Goal: Task Accomplishment & Management: Complete application form

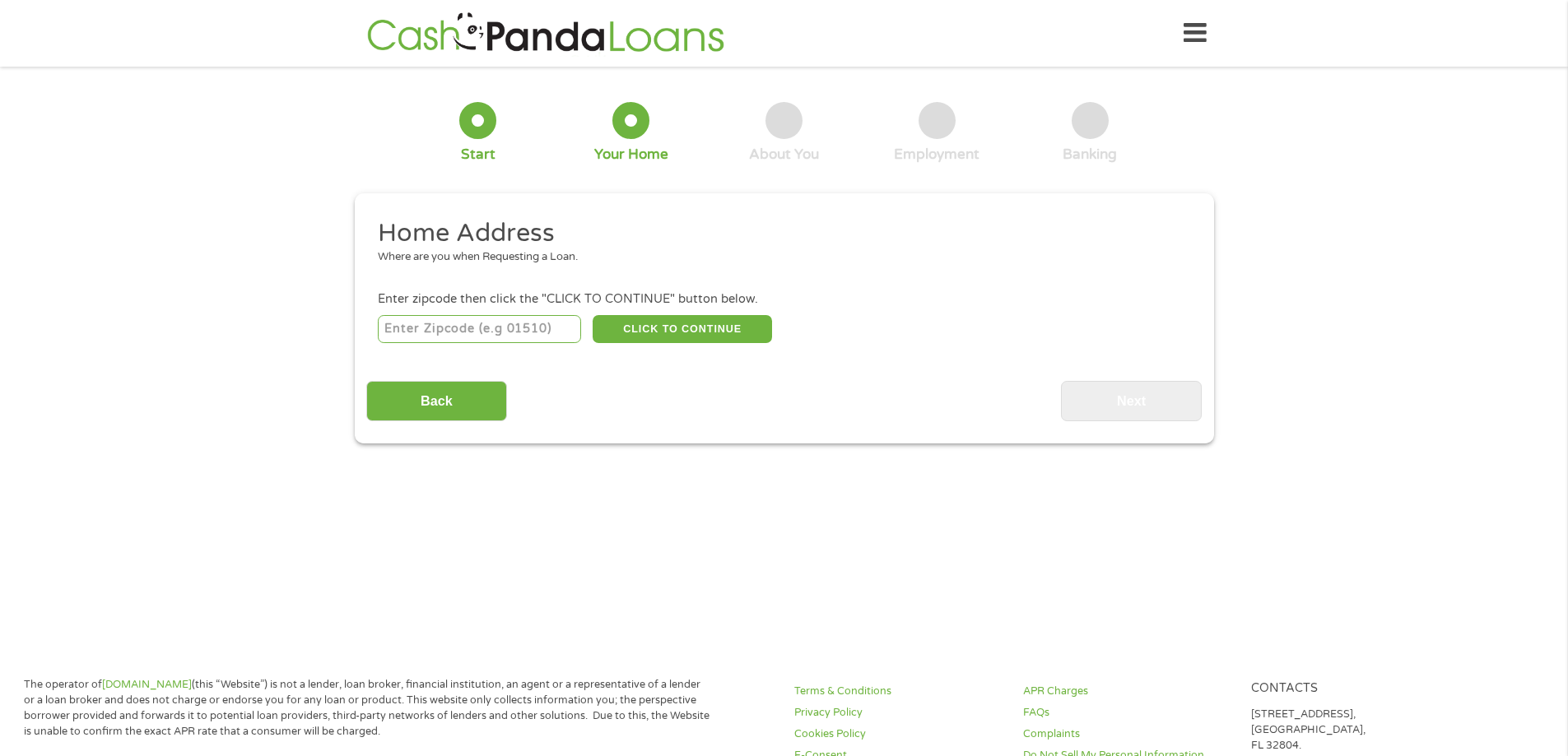
click at [511, 330] on input "number" at bounding box center [480, 329] width 203 height 28
type input "33614"
click at [665, 334] on button "CLICK TO CONTINUE" at bounding box center [682, 329] width 179 height 28
type input "33614"
type input "[GEOGRAPHIC_DATA]"
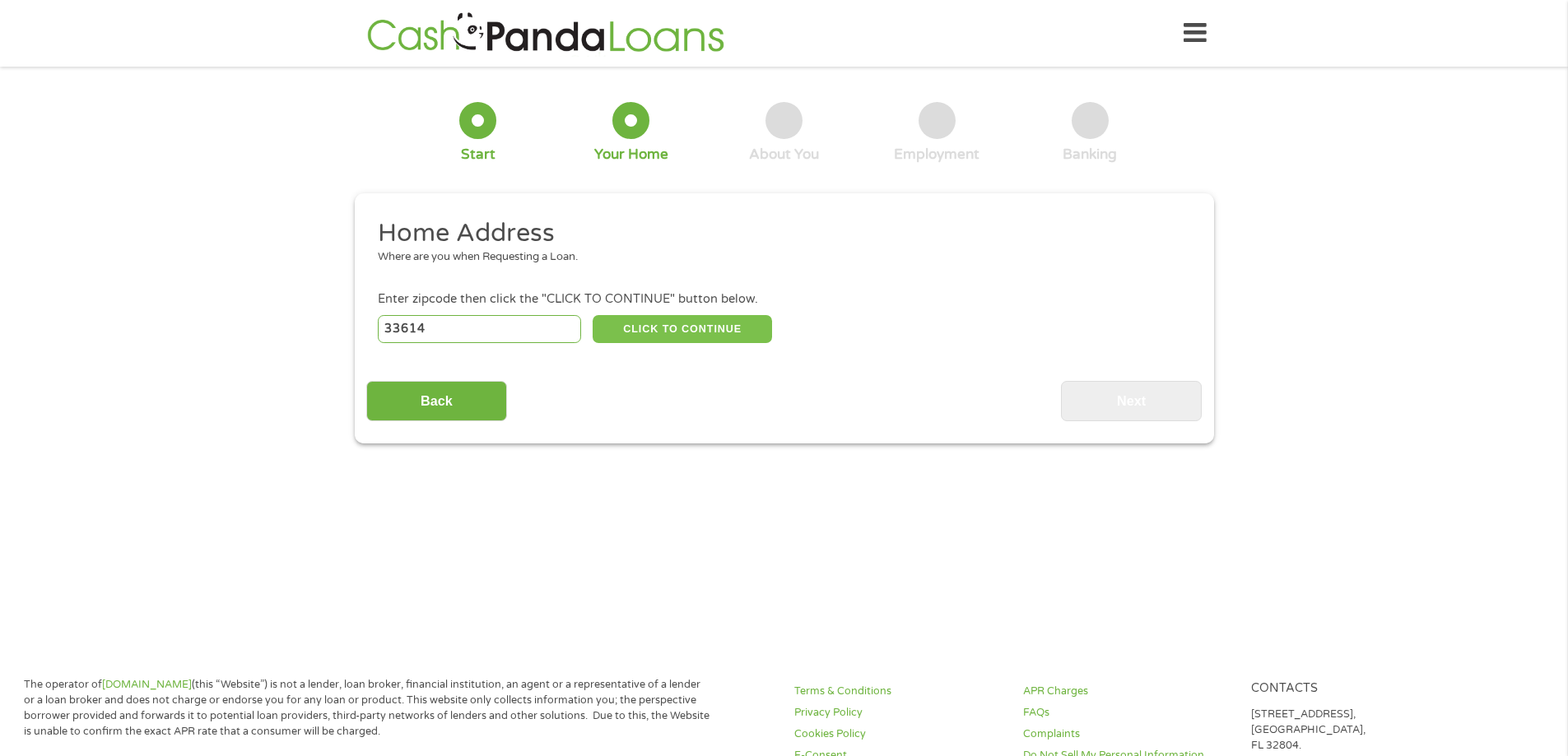
select select "[US_STATE]"
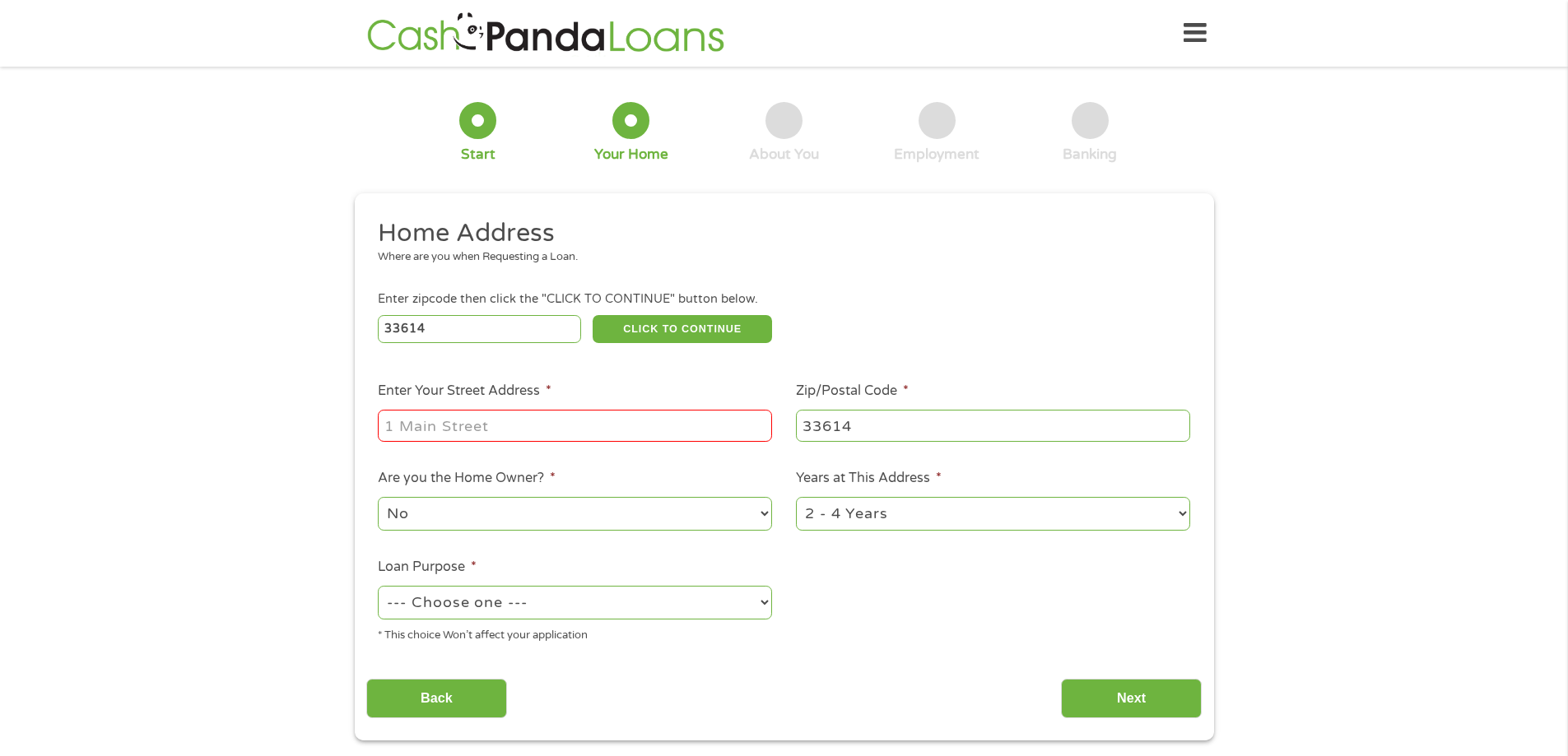
click at [590, 437] on input "Enter Your Street Address *" at bounding box center [575, 426] width 395 height 31
type input "[STREET_ADDRESS]"
click at [556, 604] on select "--- Choose one --- Pay Bills Debt Consolidation Home Improvement Major Purchase…" at bounding box center [575, 602] width 395 height 34
select select "other"
click at [378, 586] on select "--- Choose one --- Pay Bills Debt Consolidation Home Improvement Major Purchase…" at bounding box center [575, 602] width 395 height 34
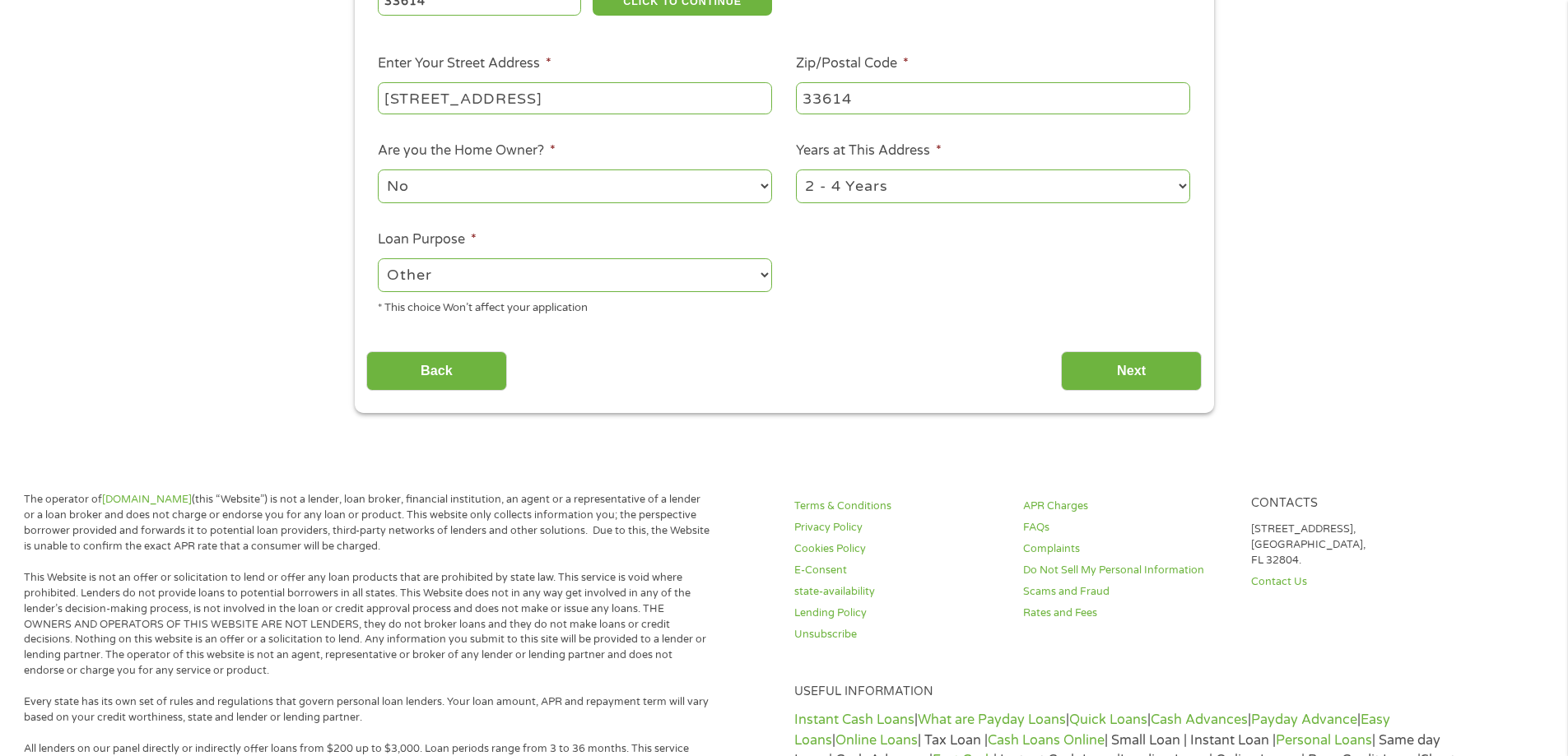
scroll to position [329, 0]
click at [1149, 375] on input "Next" at bounding box center [1132, 370] width 141 height 40
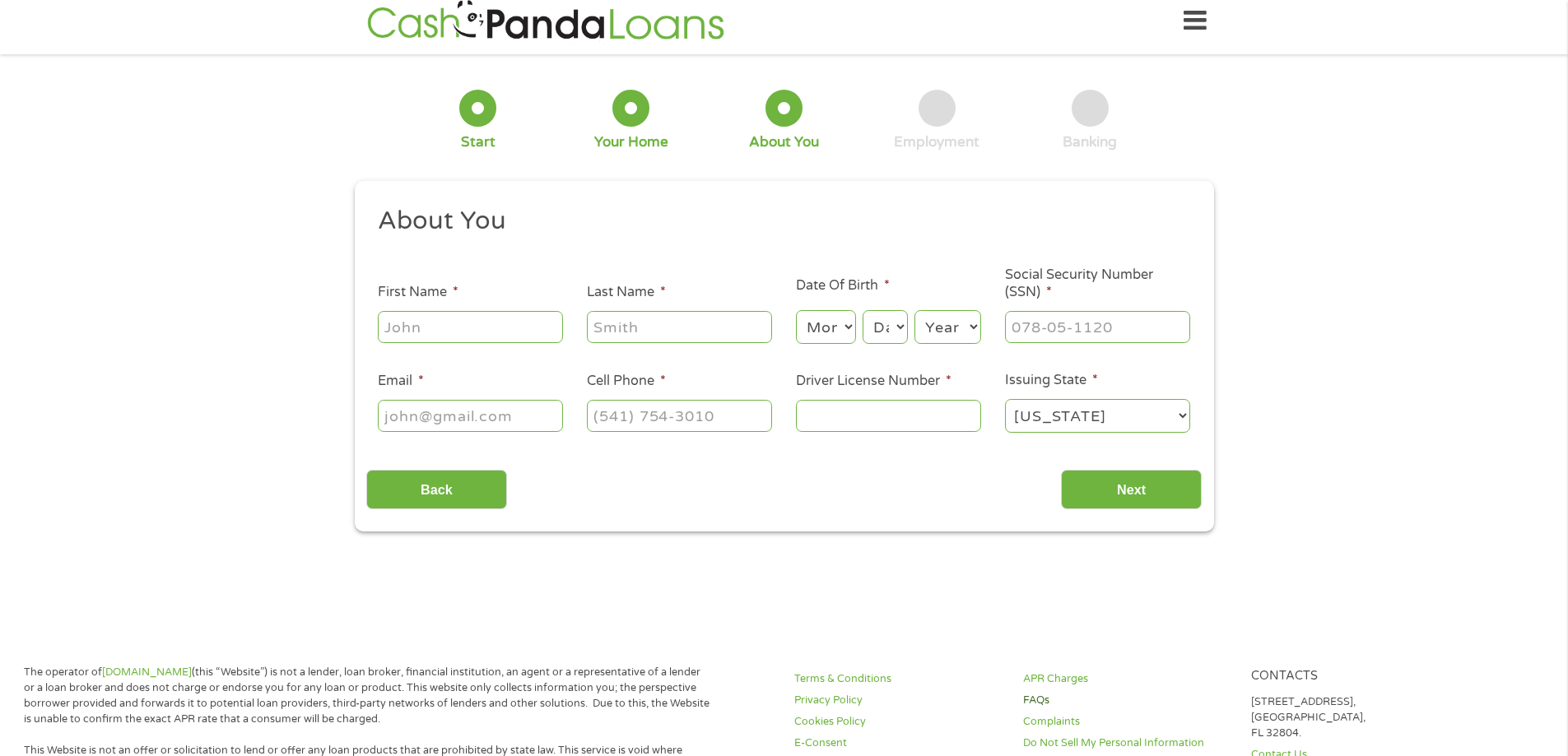
scroll to position [0, 0]
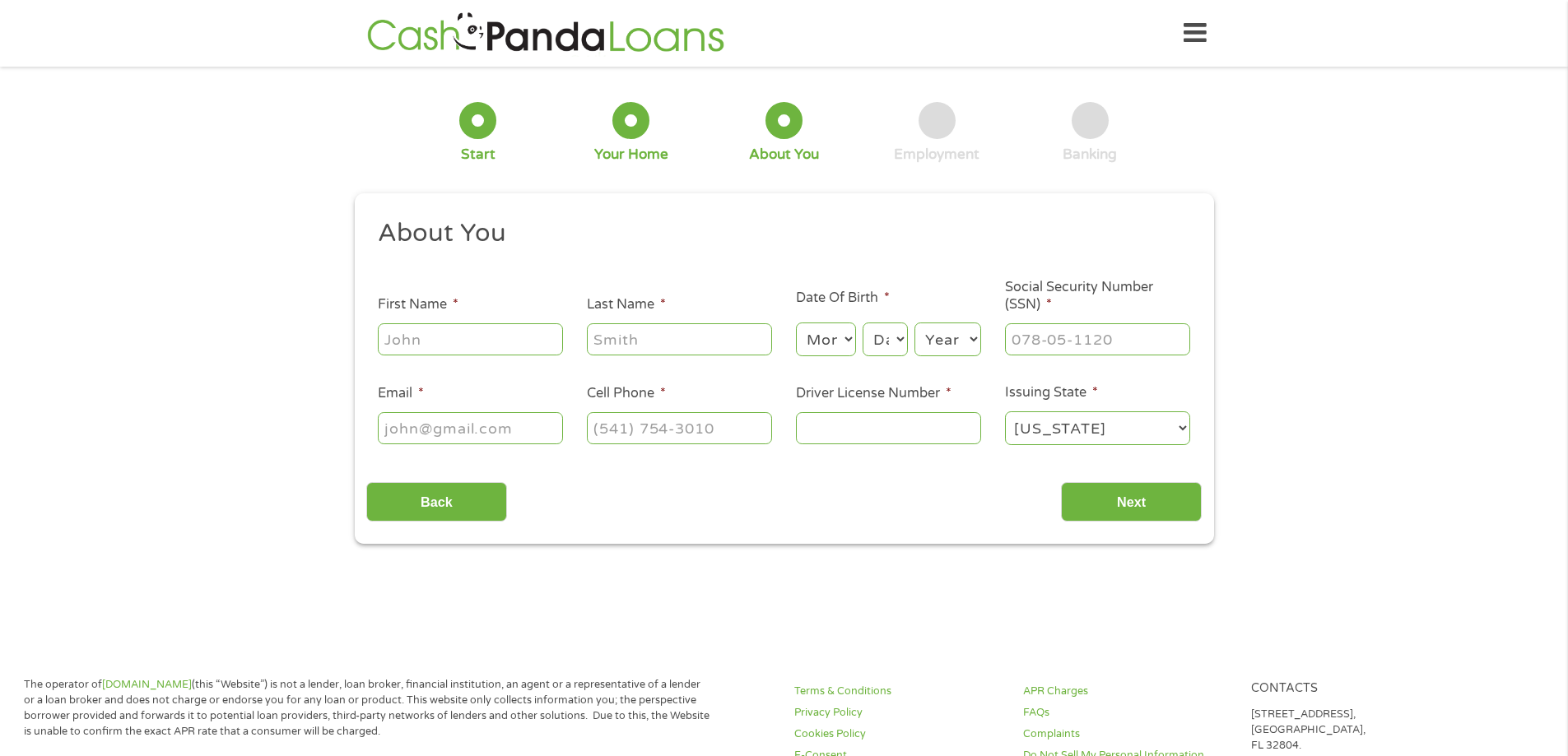
click at [481, 345] on input "First Name *" at bounding box center [470, 339] width 185 height 31
type input "Arys"
type input "[PERSON_NAME]"
click at [821, 347] on select "Month 1 2 3 4 5 6 7 8 9 10 11 12" at bounding box center [826, 339] width 60 height 34
select select "1"
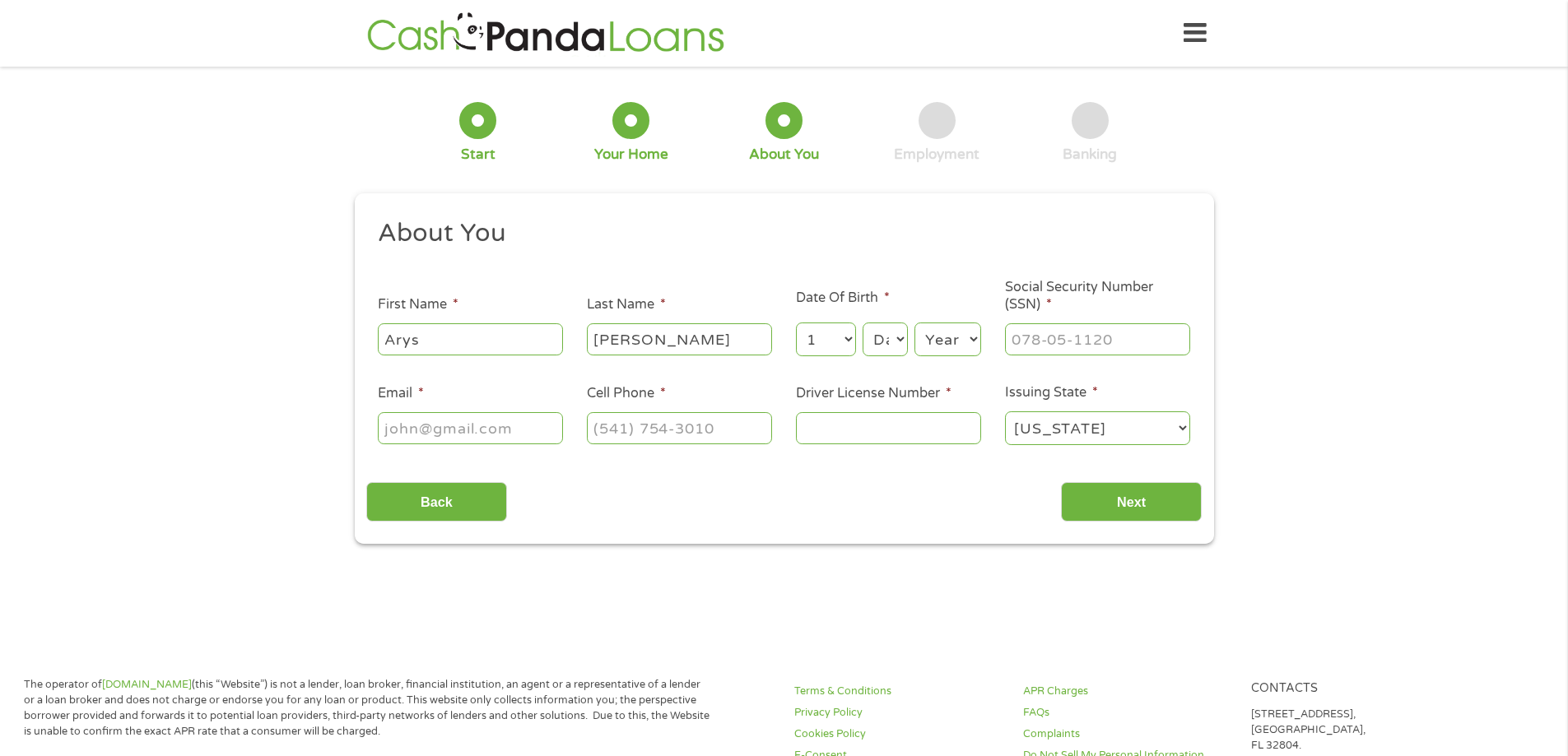
click at [796, 322] on select "Month 1 2 3 4 5 6 7 8 9 10 11 12" at bounding box center [826, 339] width 60 height 34
click at [887, 339] on select "Day 1 2 3 4 5 6 7 8 9 10 11 12 13 14 15 16 17 18 19 20 21 22 23 24 25 26 27 28 …" at bounding box center [885, 339] width 44 height 34
select select "16"
click at [863, 322] on select "Day 1 2 3 4 5 6 7 8 9 10 11 12 13 14 15 16 17 18 19 20 21 22 23 24 25 26 27 28 …" at bounding box center [885, 339] width 44 height 34
click at [939, 341] on select "Year [DATE] 2006 2005 2004 2003 2002 2001 2000 1999 1998 1997 1996 1995 1994 19…" at bounding box center [947, 339] width 67 height 34
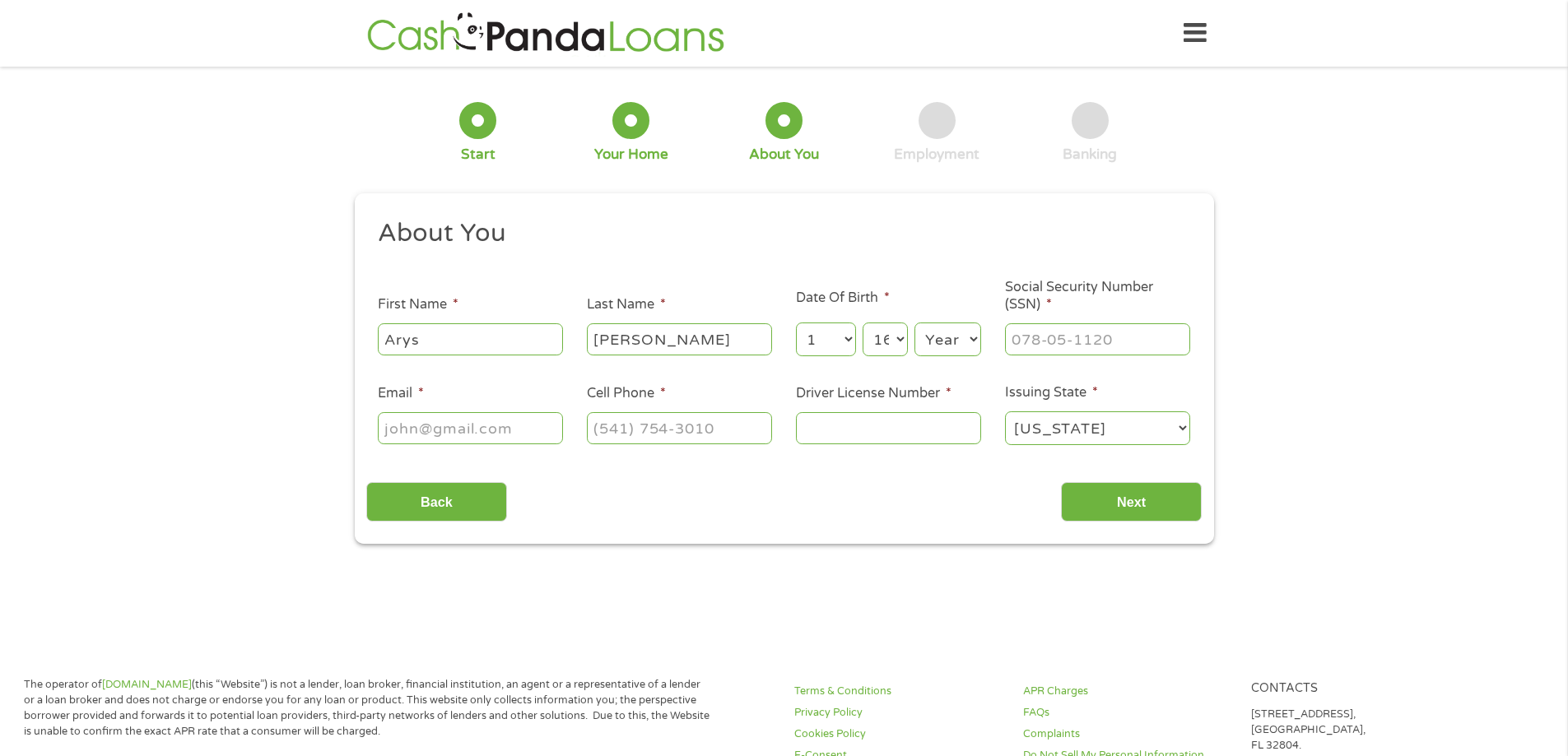
select select "1988"
click at [914, 322] on select "Year [DATE] 2006 2005 2004 2003 2002 2001 2000 1999 1998 1997 1996 1995 1994 19…" at bounding box center [947, 339] width 67 height 34
click at [1060, 343] on input "___-__-____" at bounding box center [1097, 339] width 185 height 31
type input "770-34-5000"
click at [455, 433] on input "Email *" at bounding box center [470, 428] width 185 height 31
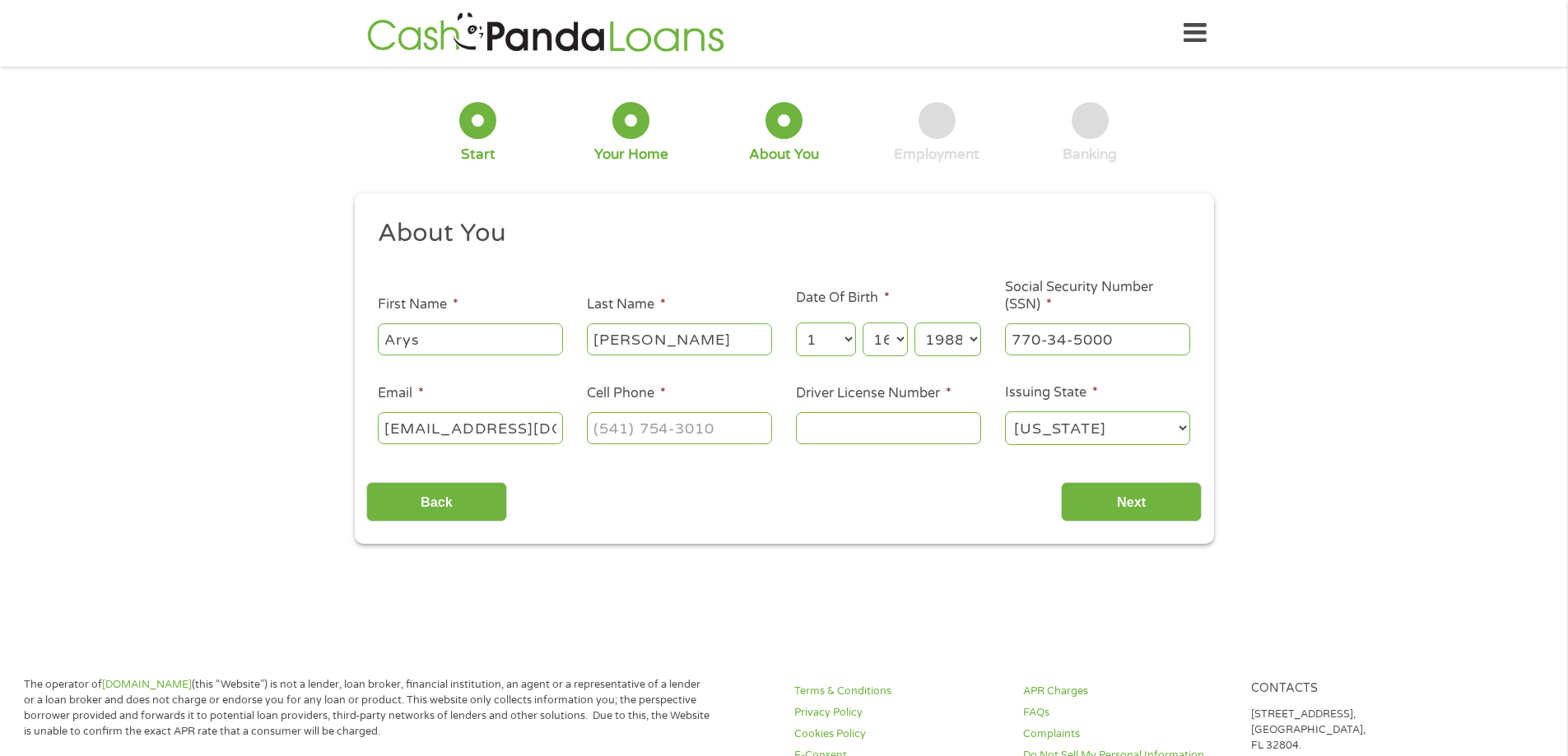
type input "[EMAIL_ADDRESS][DOMAIN_NAME]"
type input "[PHONE_NUMBER]"
type input "V553000880160"
click at [1149, 507] on input "Next" at bounding box center [1132, 502] width 141 height 40
click at [1139, 506] on input "Next" at bounding box center [1132, 502] width 141 height 40
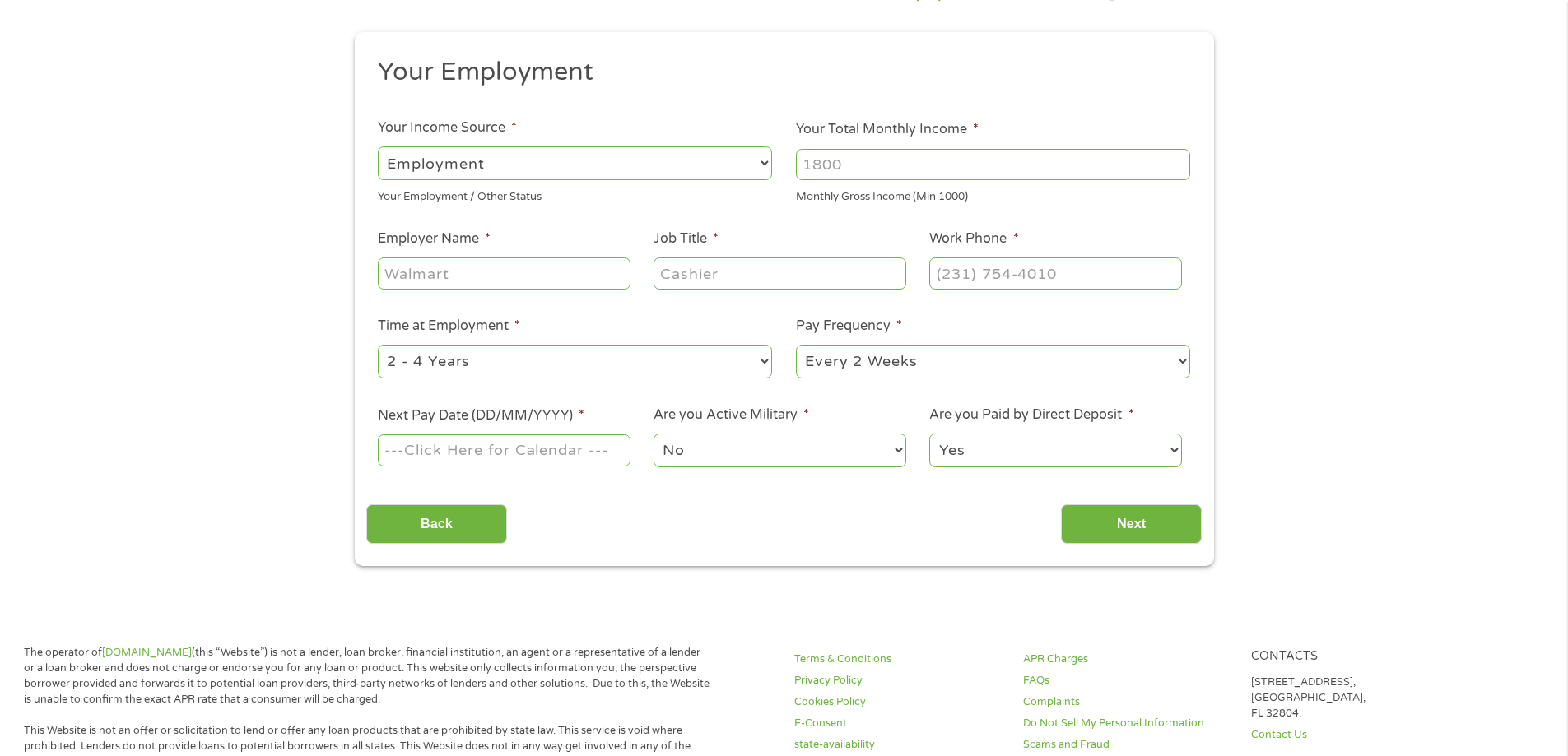
scroll to position [164, 0]
click at [851, 172] on input "Your Total Monthly Income *" at bounding box center [993, 162] width 395 height 31
click at [626, 162] on select "--- Choose one --- Employment [DEMOGRAPHIC_DATA] Benefits" at bounding box center [575, 160] width 395 height 34
click at [378, 143] on select "--- Choose one --- Employment [DEMOGRAPHIC_DATA] Benefits" at bounding box center [575, 160] width 395 height 34
click at [851, 166] on input "Your Total Monthly Income *" at bounding box center [993, 162] width 395 height 31
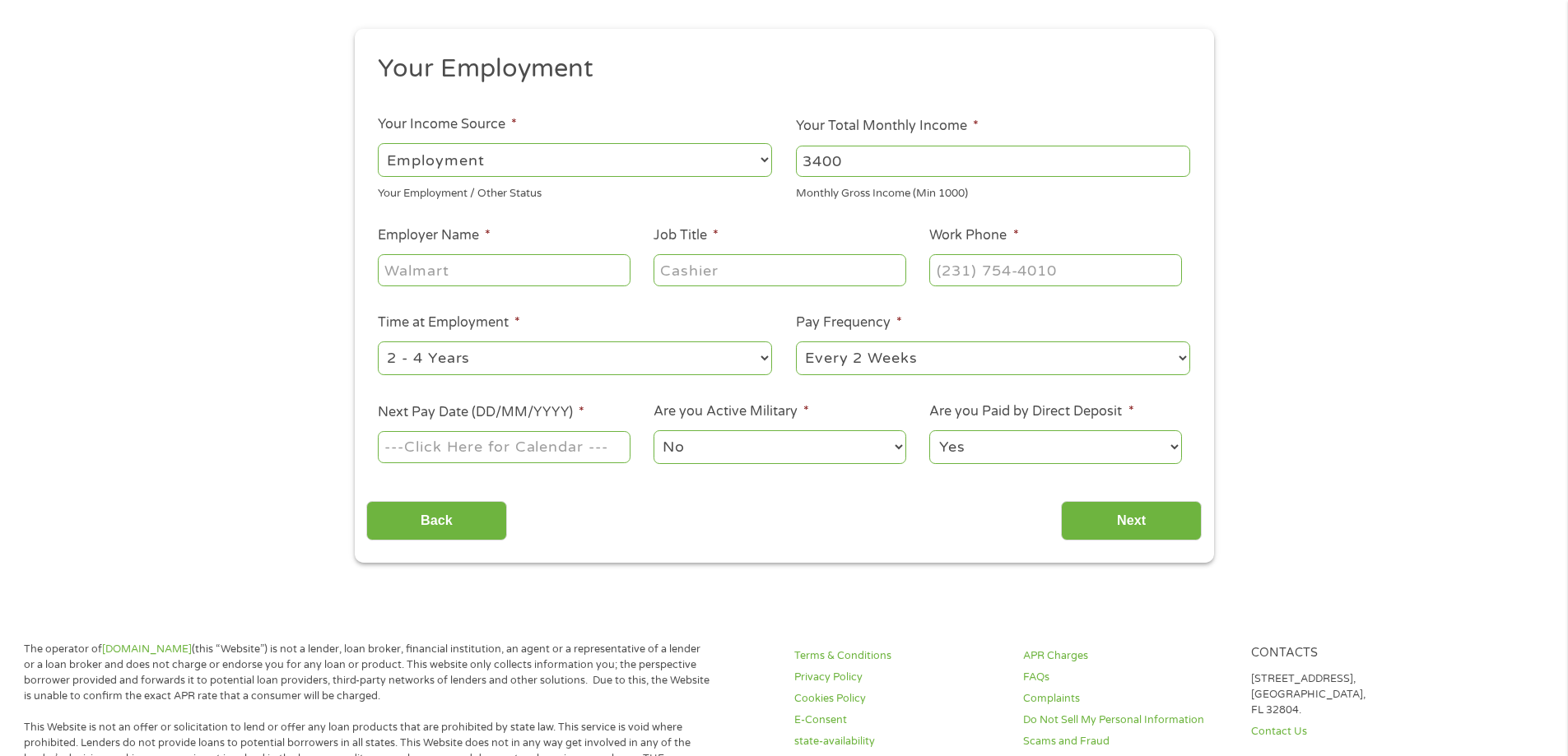
type input "3400"
click at [554, 276] on input "Employer Name *" at bounding box center [504, 270] width 252 height 31
type input "H [PERSON_NAME] [MEDICAL_DATA]"
click at [725, 275] on input "Job Title *" at bounding box center [780, 270] width 252 height 31
type input "Business Analyst"
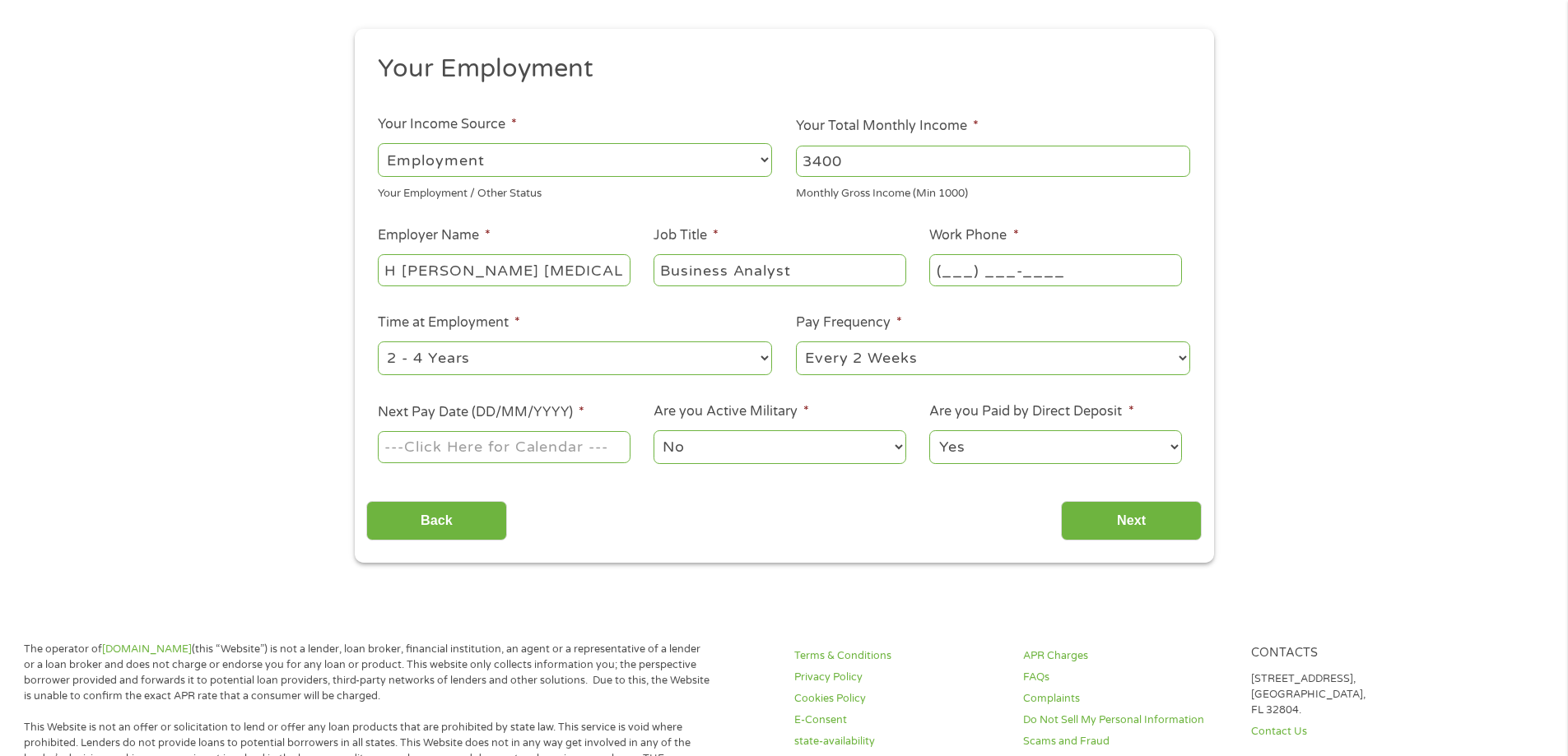
click at [999, 273] on input "(___) ___-____" at bounding box center [1055, 270] width 252 height 31
type input "[PHONE_NUMBER]"
click at [761, 355] on select "--- Choose one --- 1 Year or less 1 - 2 Years 2 - 4 Years Over 4 Years" at bounding box center [575, 358] width 395 height 34
select select "60months"
click at [378, 342] on select "--- Choose one --- 1 Year or less 1 - 2 Years 2 - 4 Years Over 4 Years" at bounding box center [575, 358] width 395 height 34
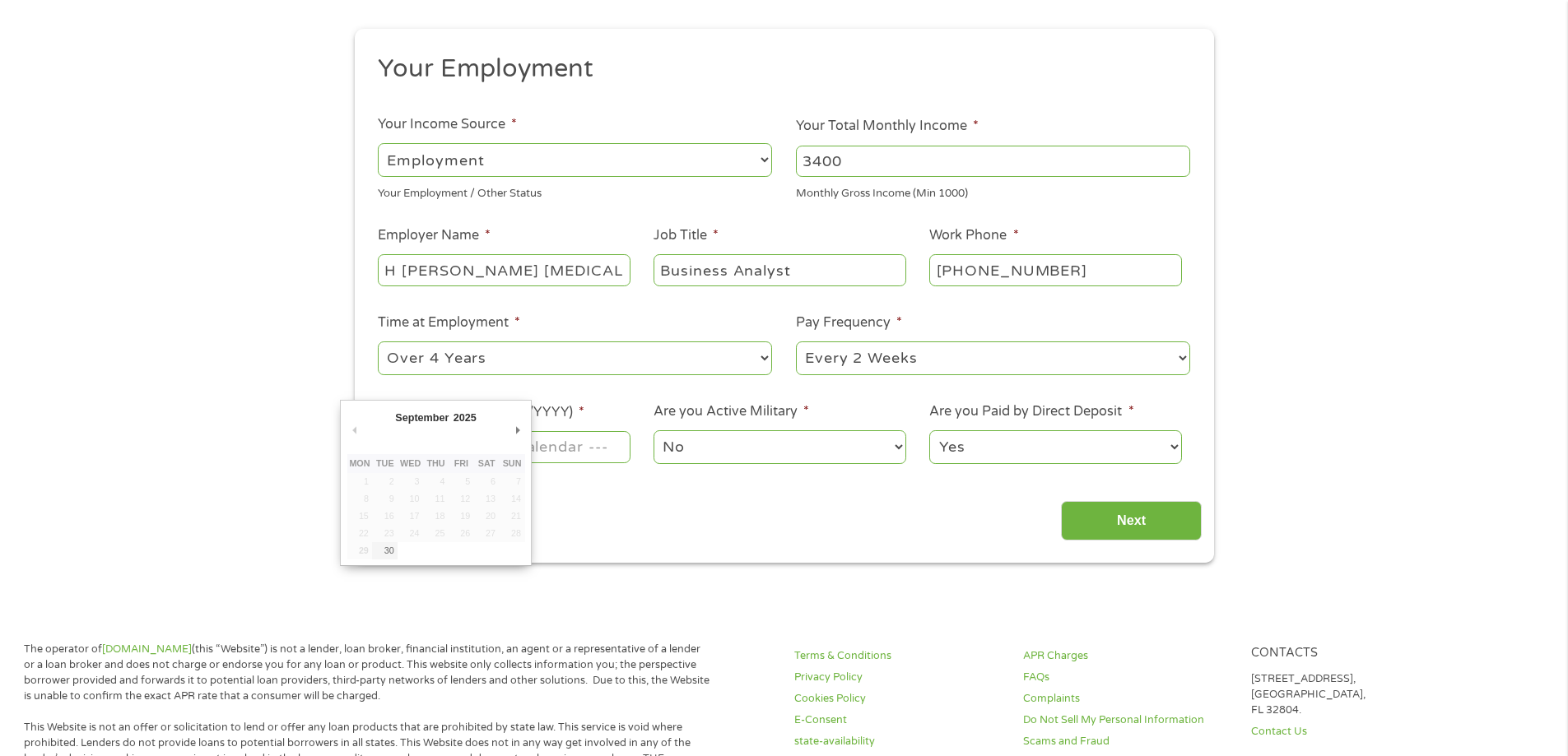
click at [553, 452] on input "Next Pay Date (DD/MM/YYYY) *" at bounding box center [504, 447] width 252 height 31
type input "[DATE]"
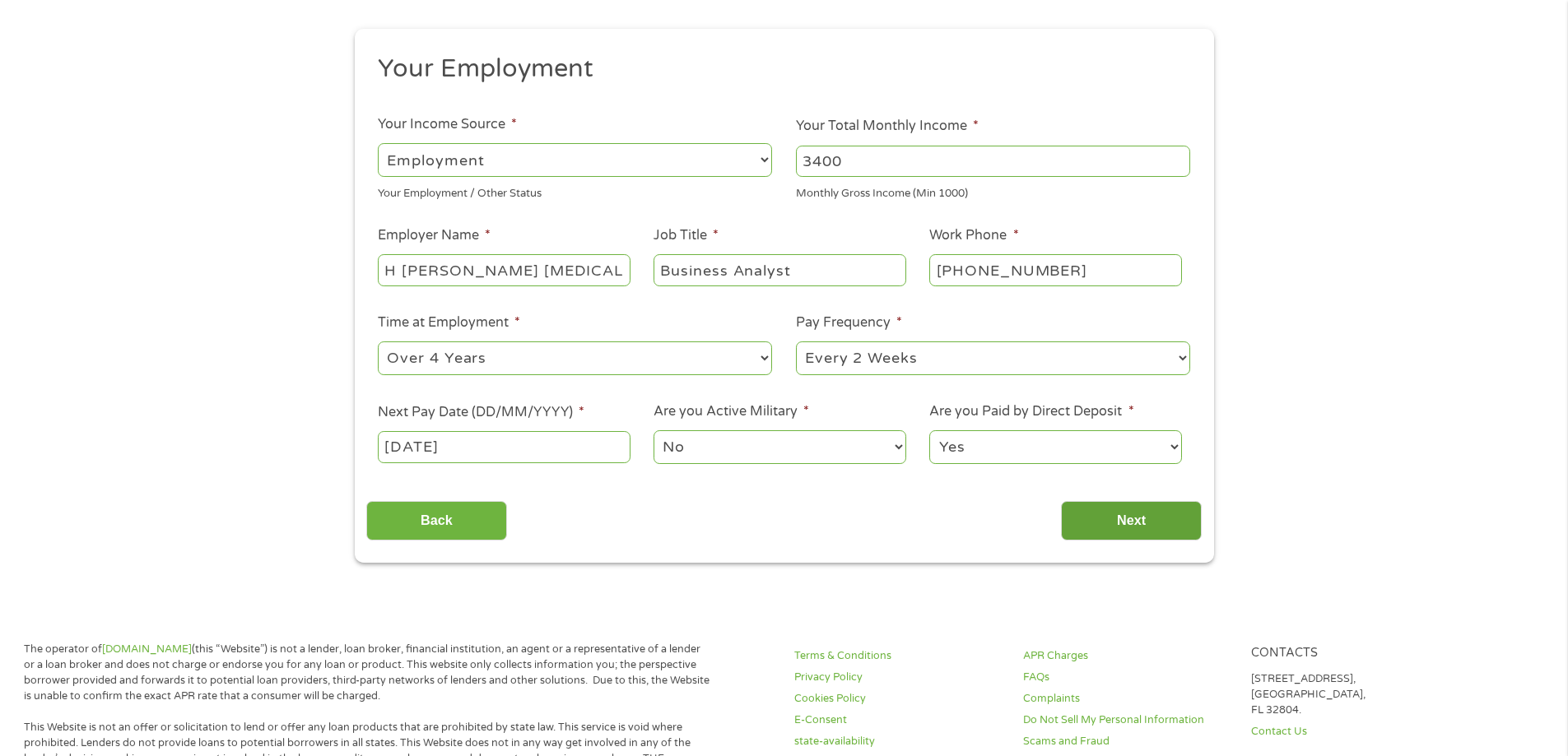
click at [1133, 509] on input "Next" at bounding box center [1132, 521] width 141 height 40
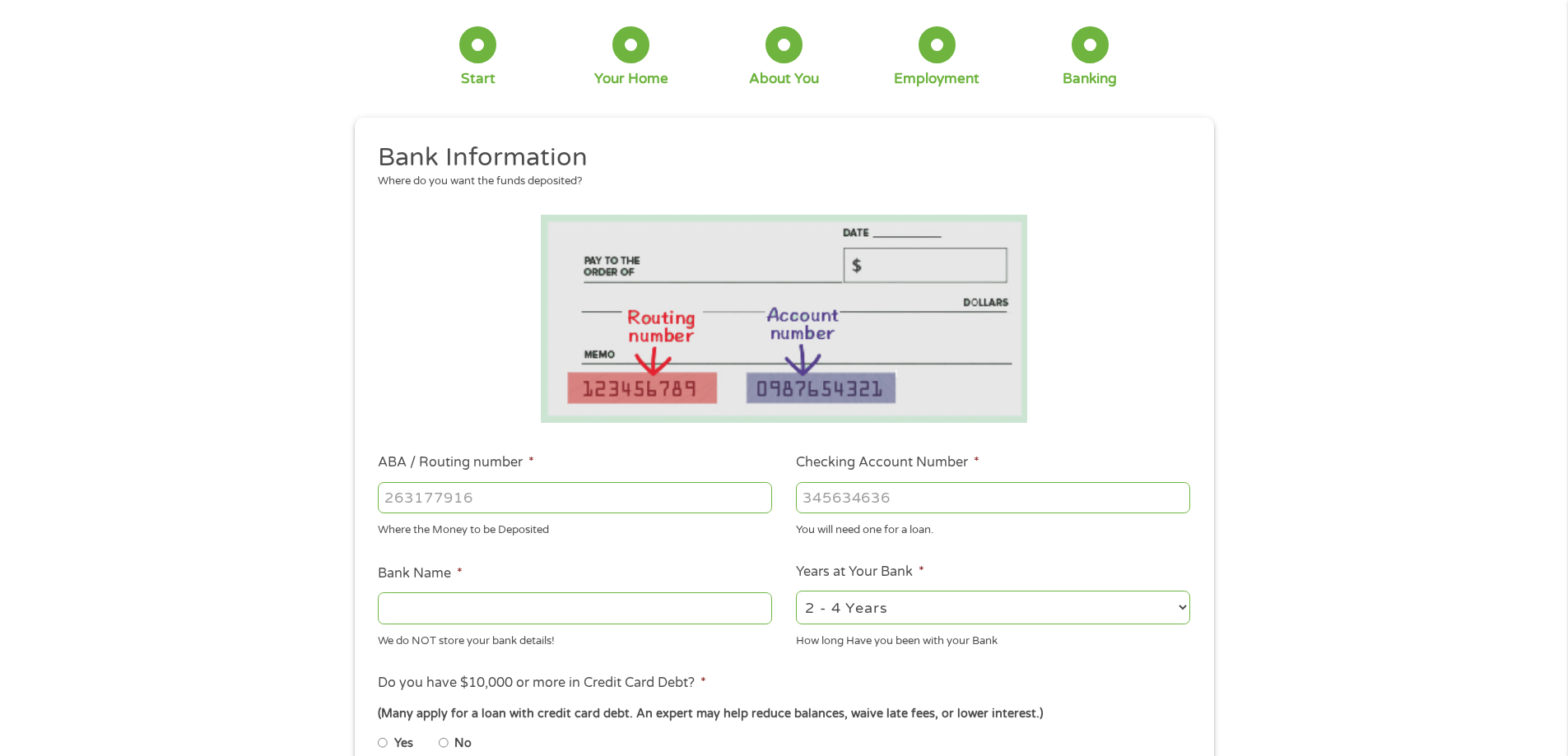
scroll to position [247, 0]
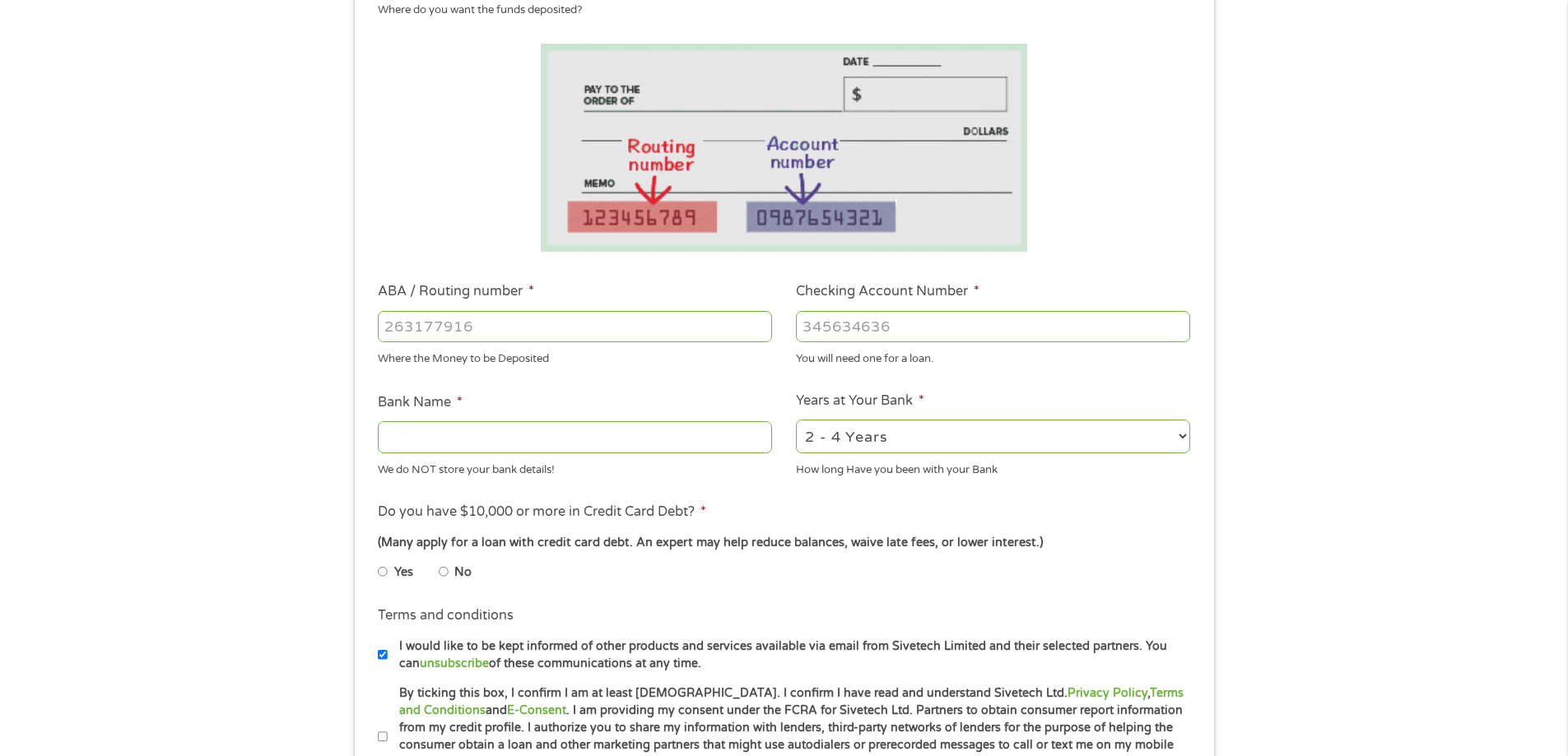
click at [511, 332] on input "ABA / Routing number *" at bounding box center [575, 327] width 395 height 31
click at [459, 328] on input "ABA / Routing number *" at bounding box center [575, 327] width 395 height 31
type input "103100195"
type input "CENTRAL NATIONAL BANK TRUST"
type input "103100195"
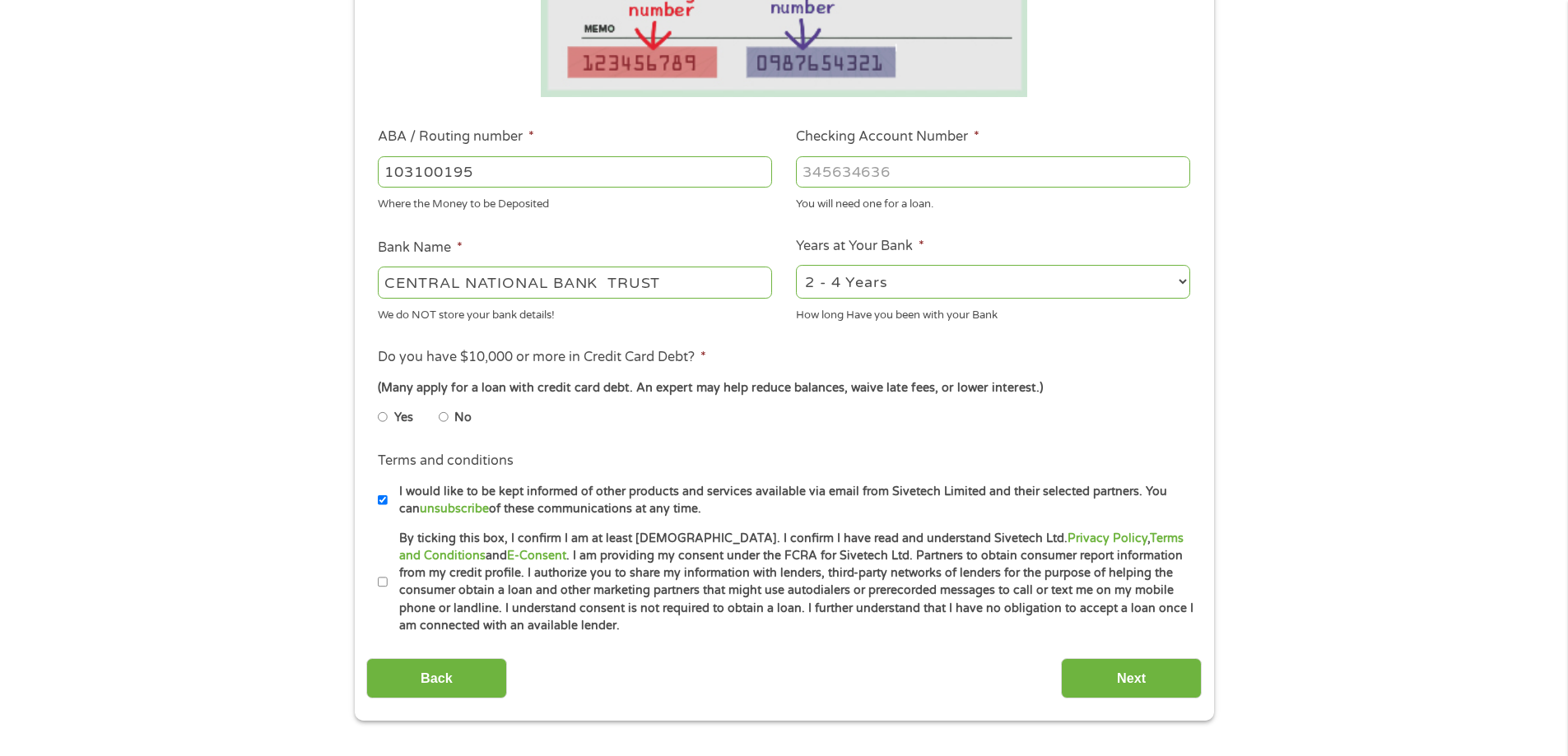
scroll to position [412, 0]
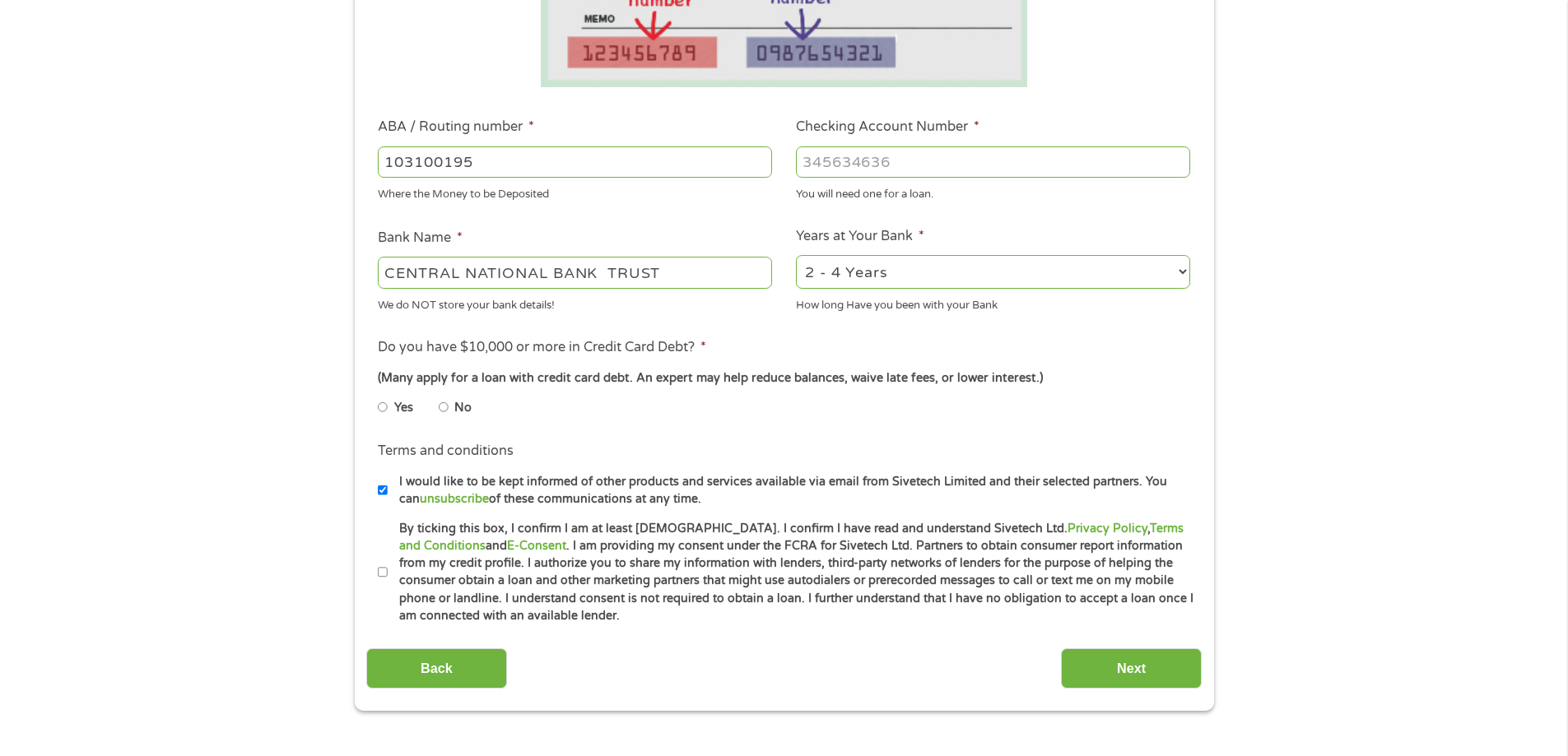
type input "[CREDIT_CARD_NUMBER]"
click at [445, 407] on input "No" at bounding box center [443, 408] width 10 height 26
radio input "true"
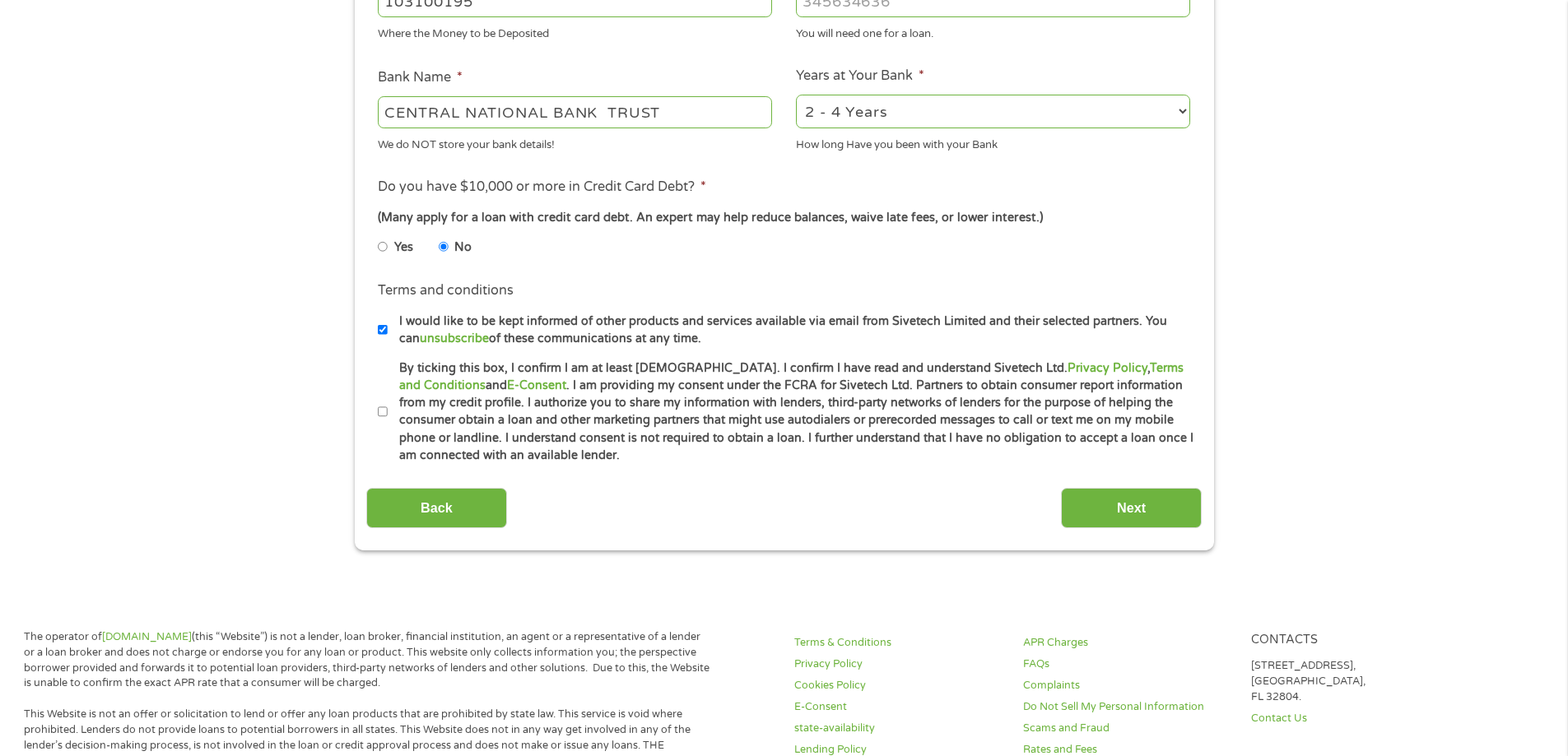
scroll to position [576, 0]
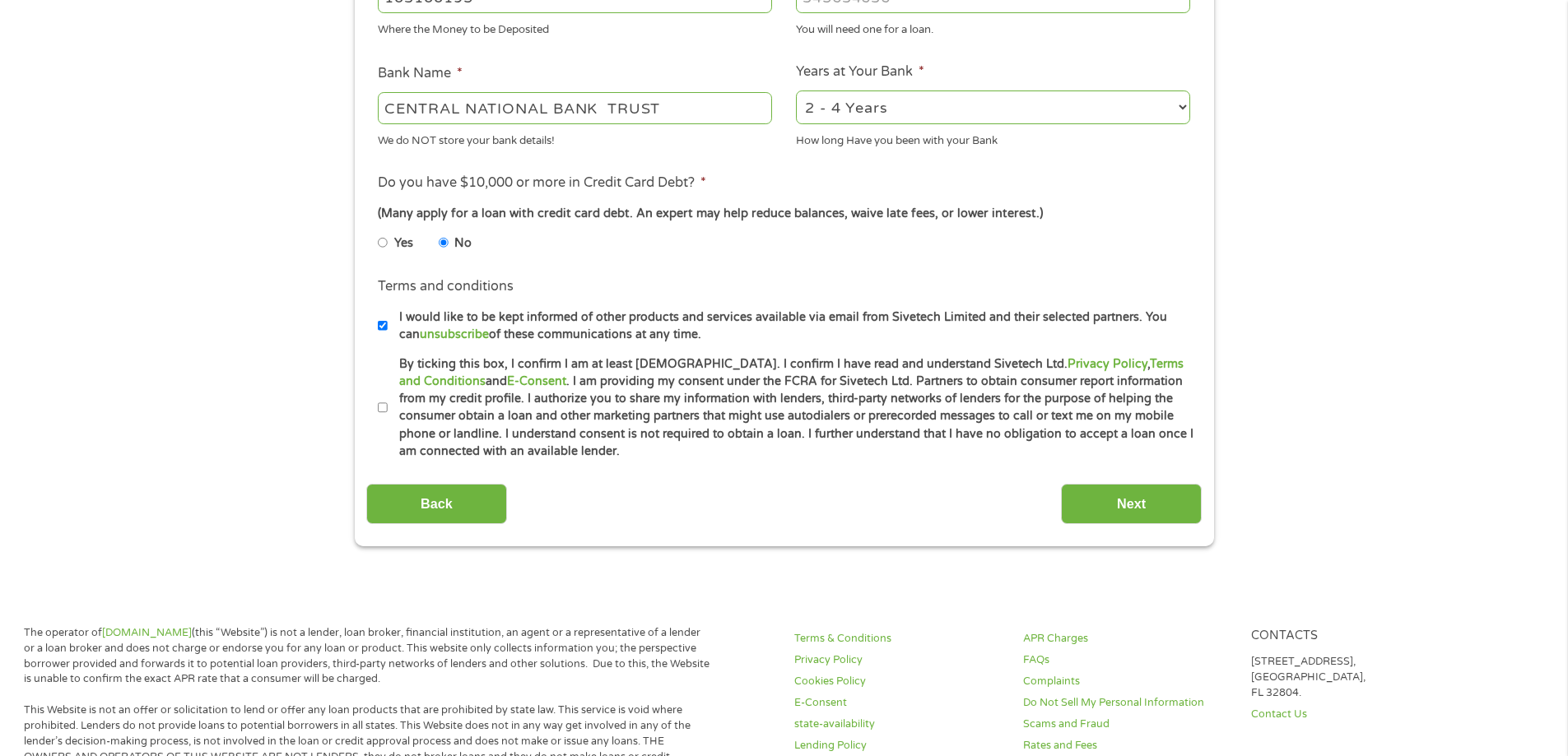
click at [383, 404] on input "By ticking this box, I confirm I am at least [DEMOGRAPHIC_DATA]. I confirm I ha…" at bounding box center [382, 408] width 10 height 26
checkbox input "true"
click at [1142, 506] on input "Next" at bounding box center [1132, 504] width 141 height 40
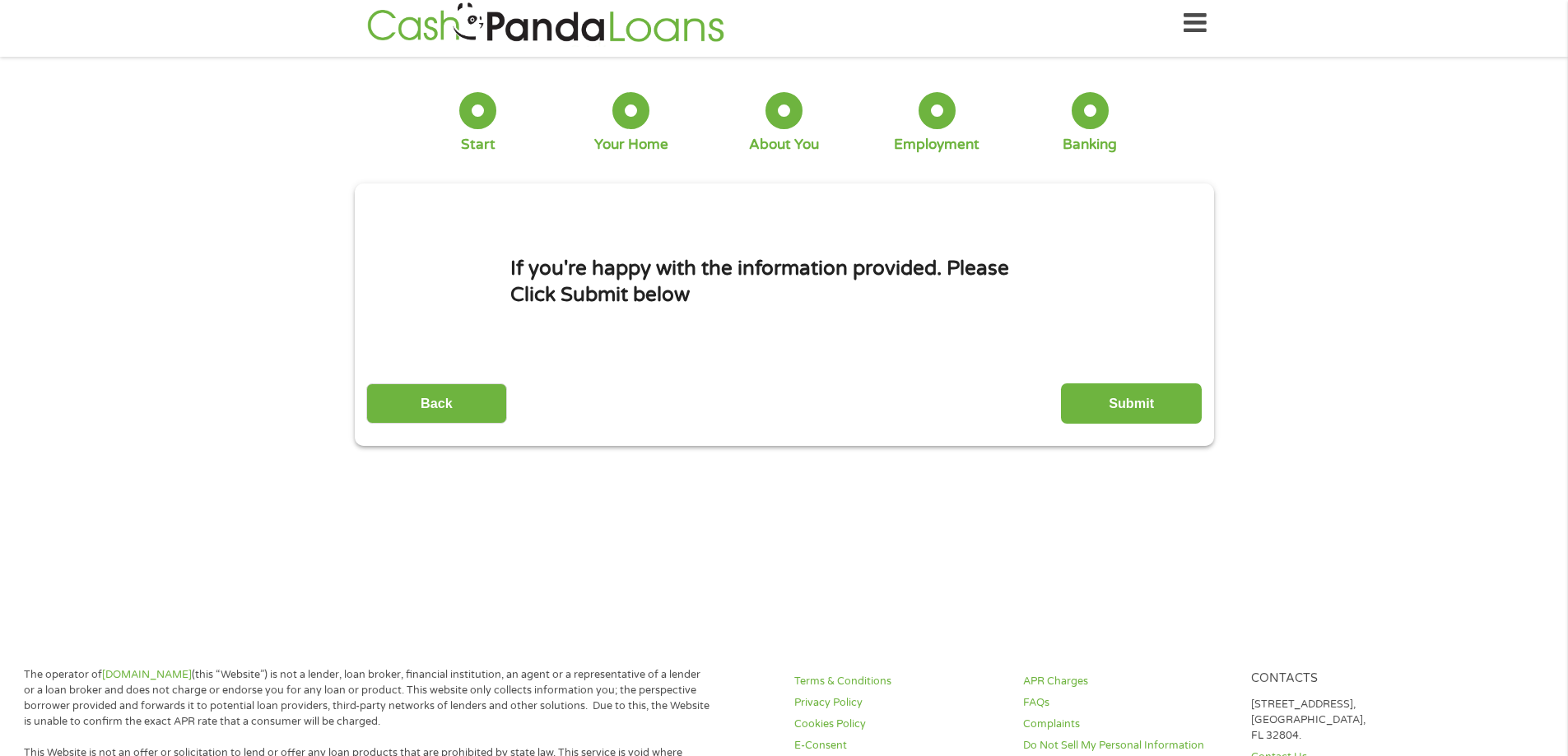
scroll to position [0, 0]
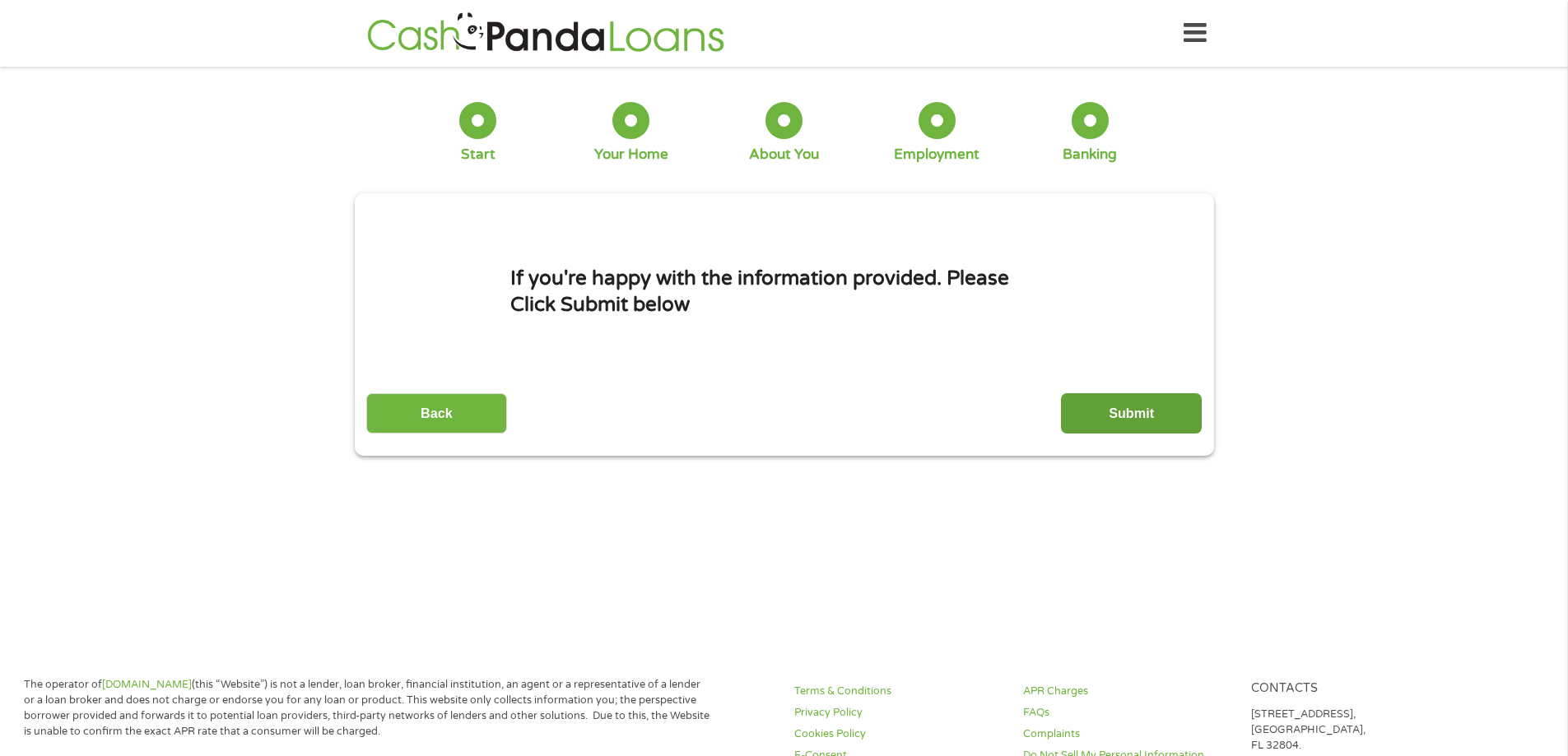
click at [1121, 423] on input "Submit" at bounding box center [1132, 414] width 141 height 40
